Goal: Task Accomplishment & Management: Complete application form

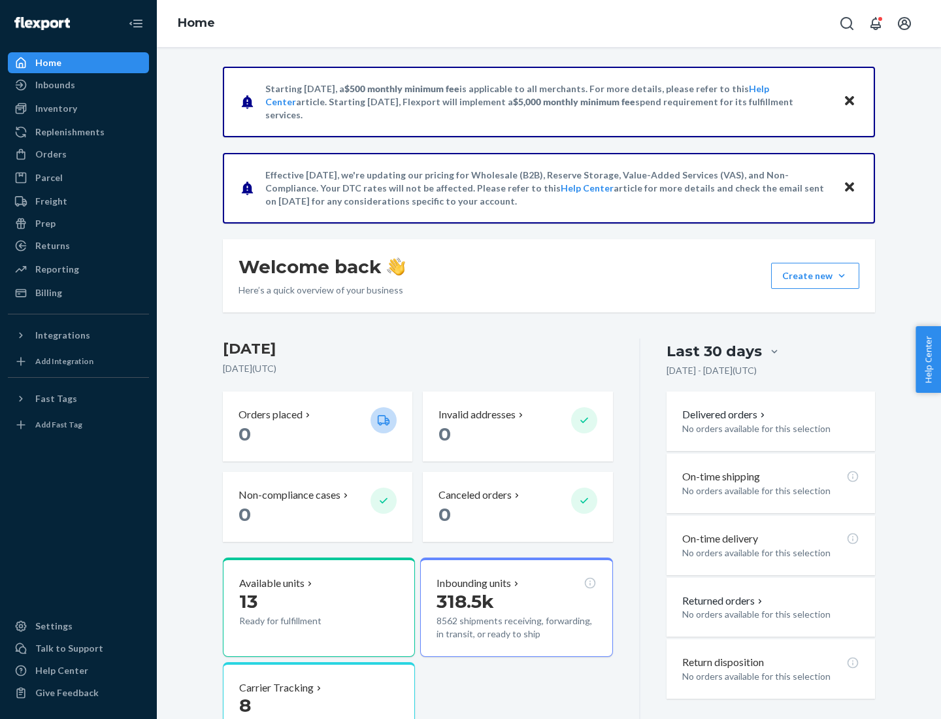
click at [68, 132] on div "Replenishments" at bounding box center [69, 131] width 69 height 13
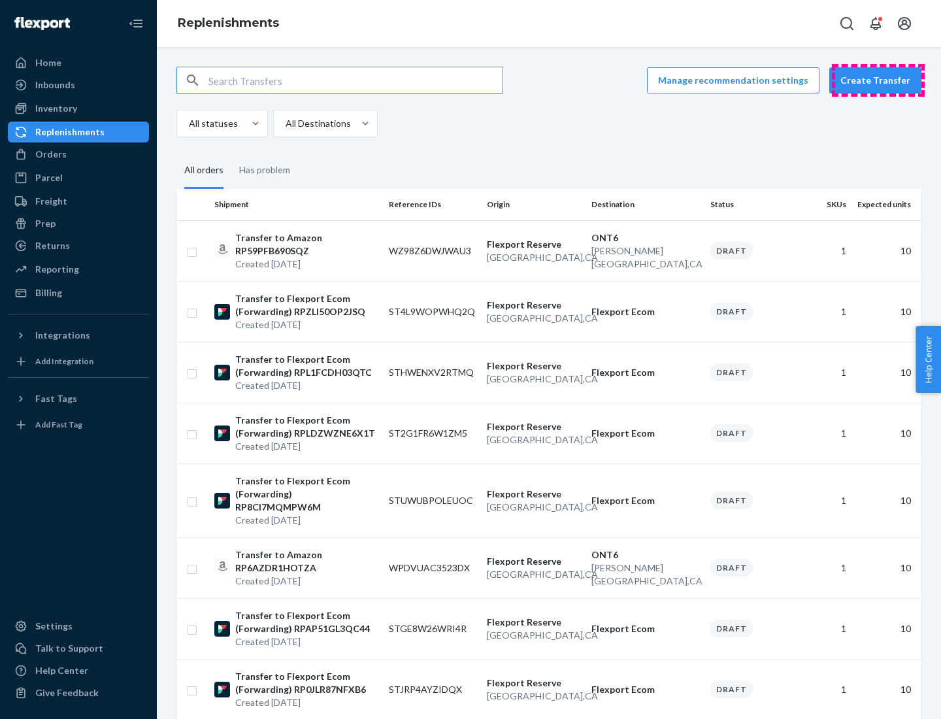
click at [878, 80] on button "Create Transfer" at bounding box center [875, 80] width 92 height 26
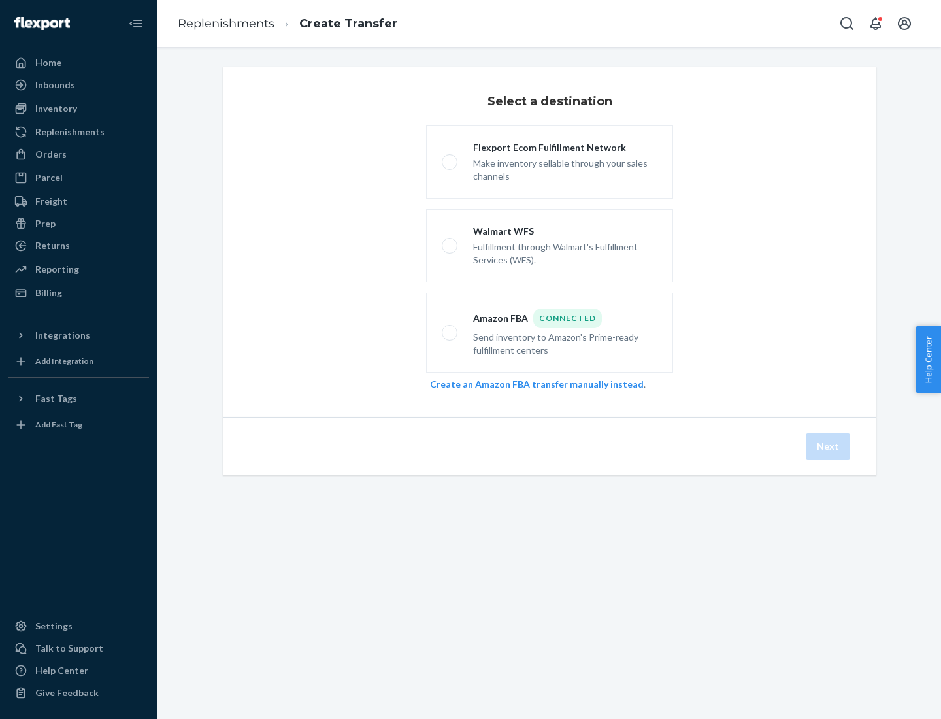
click at [530, 384] on link "Create an Amazon FBA transfer manually instead" at bounding box center [537, 383] width 214 height 11
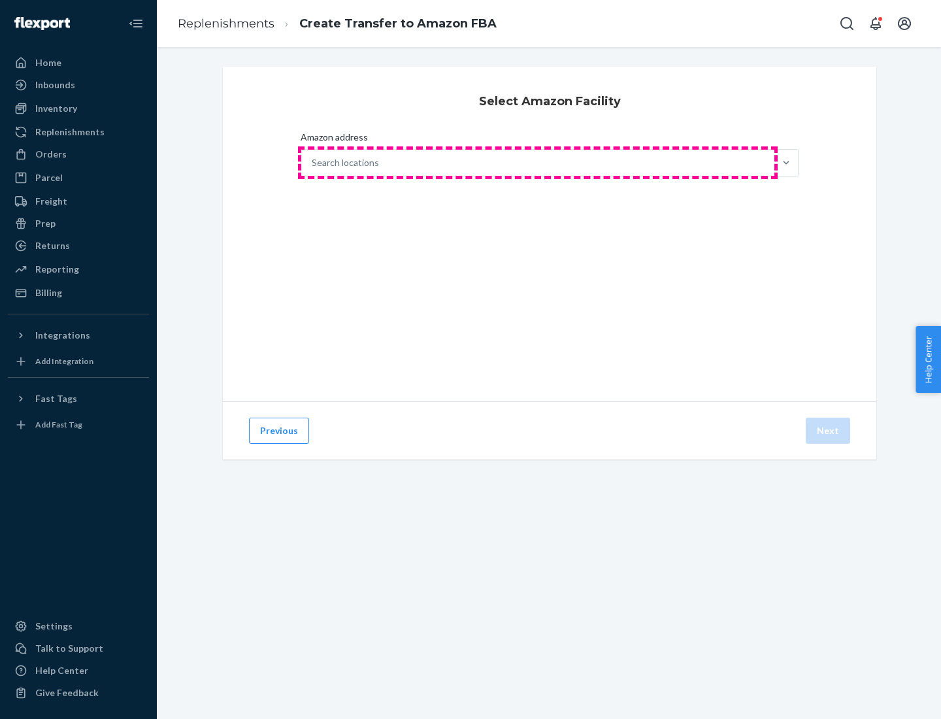
click at [538, 163] on div "Search locations" at bounding box center [537, 163] width 473 height 26
click at [313, 163] on input "Amazon address Search locations" at bounding box center [312, 162] width 1 height 13
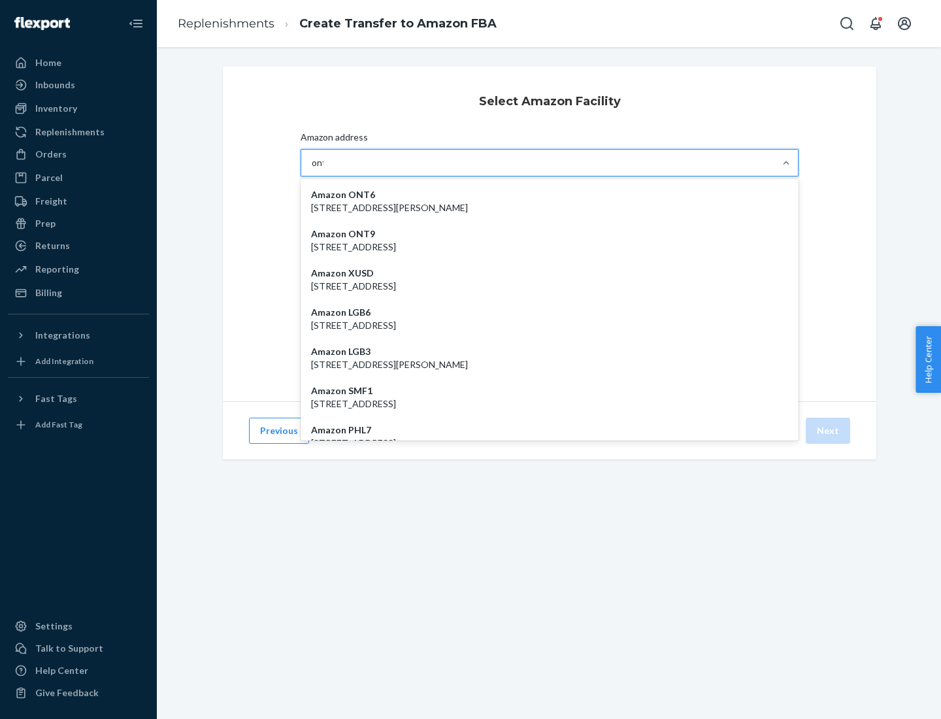
type input "ont6"
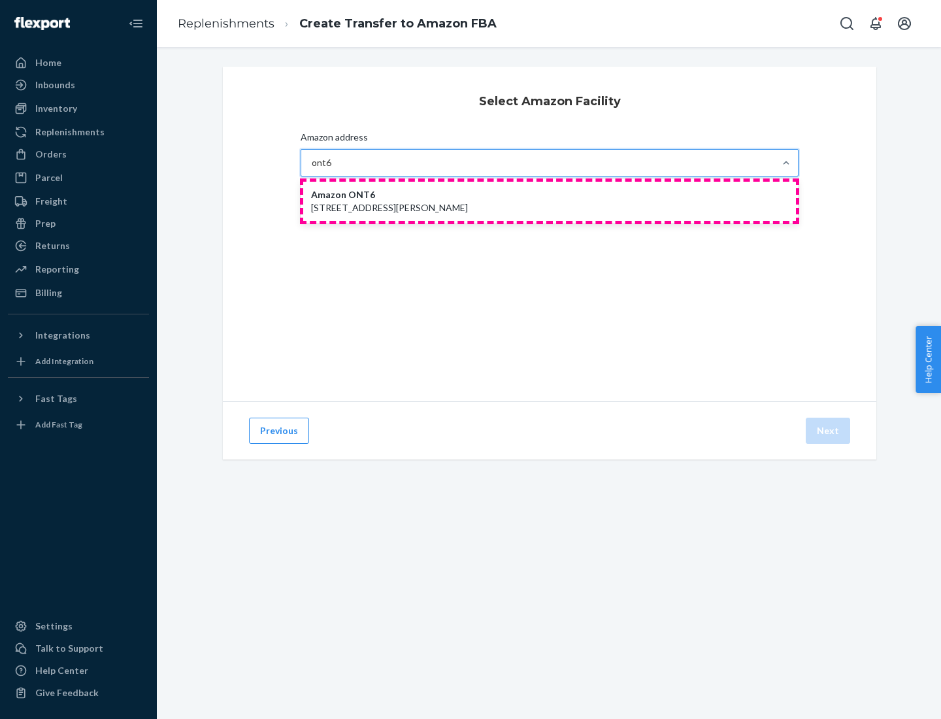
click at [550, 201] on p "[STREET_ADDRESS][PERSON_NAME]" at bounding box center [549, 207] width 477 height 13
click at [332, 169] on input "ont6" at bounding box center [322, 162] width 20 height 13
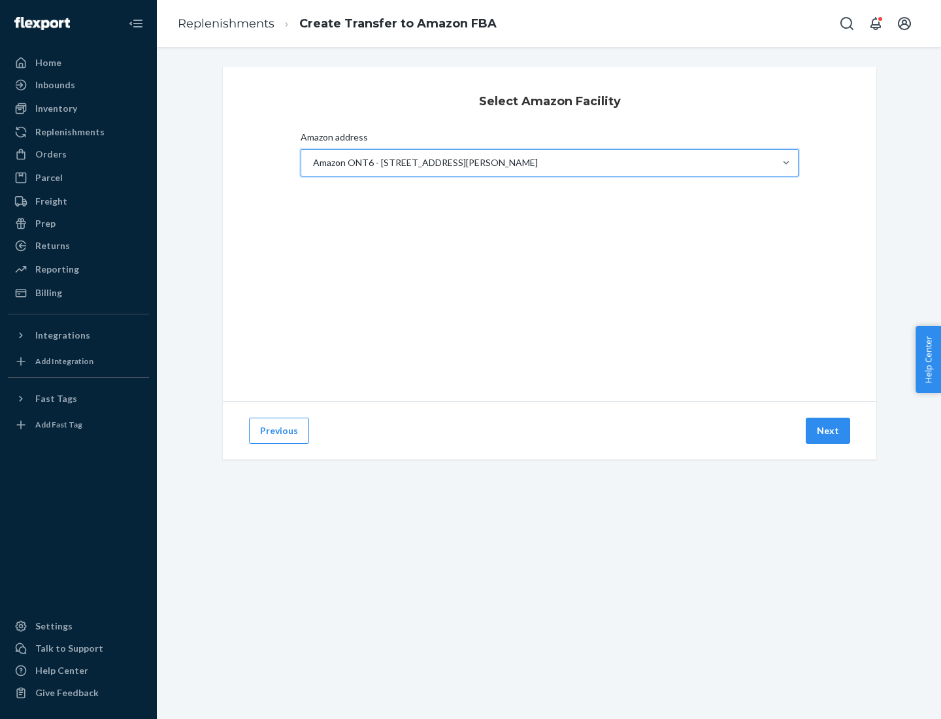
click at [829, 431] on button "Next" at bounding box center [828, 431] width 44 height 26
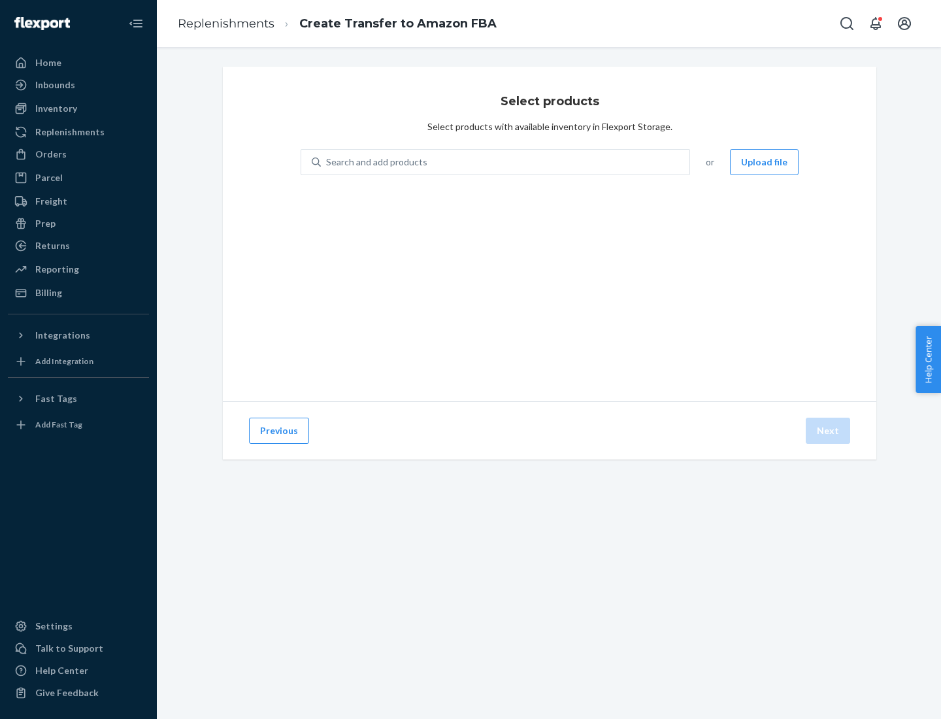
click at [375, 162] on div "Search and add products" at bounding box center [376, 162] width 101 height 13
click at [327, 162] on input "Search and add products" at bounding box center [326, 162] width 1 height 13
type input "test"
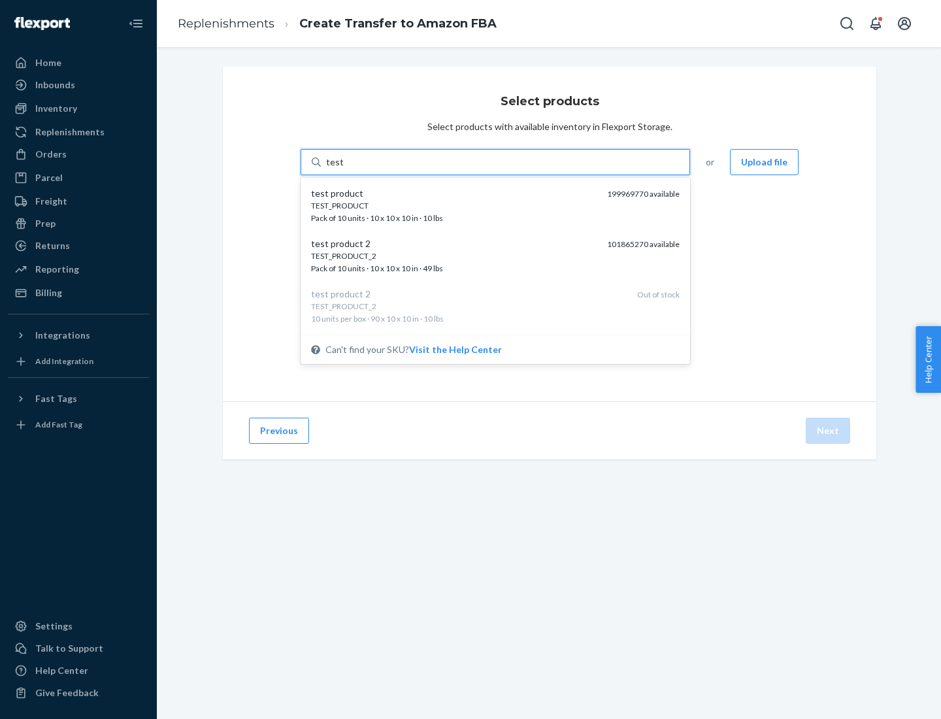
scroll to position [7, 0]
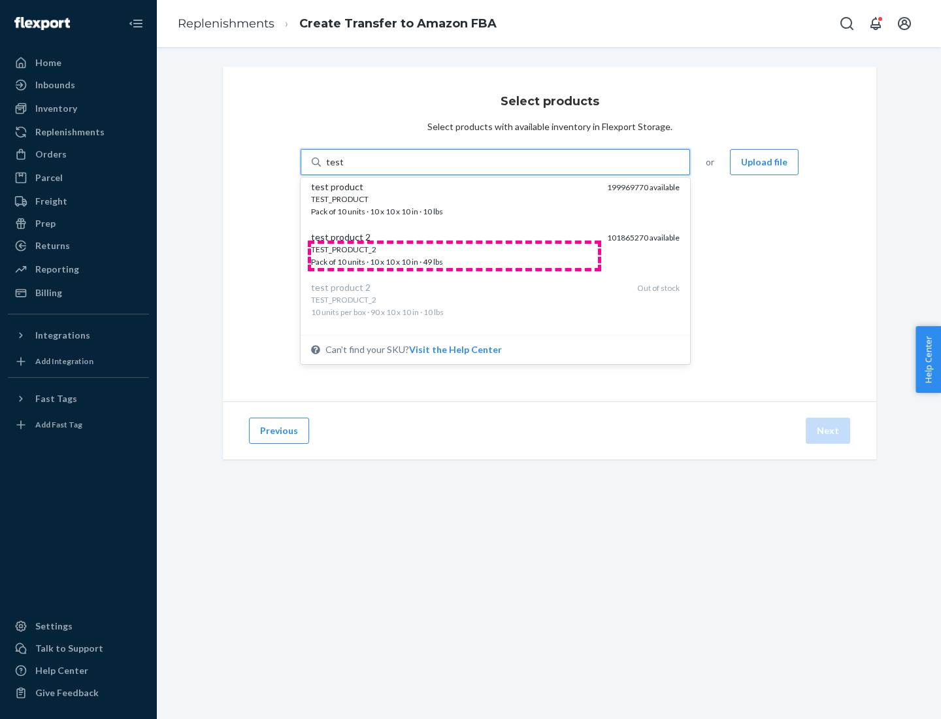
click at [454, 255] on div "TEST_PRODUCT_2 Pack of 10 units · 10 x 10 x 10 in · 49 lbs" at bounding box center [454, 256] width 286 height 24
click at [343, 169] on input "test" at bounding box center [334, 162] width 17 height 13
